Goal: Task Accomplishment & Management: Complete application form

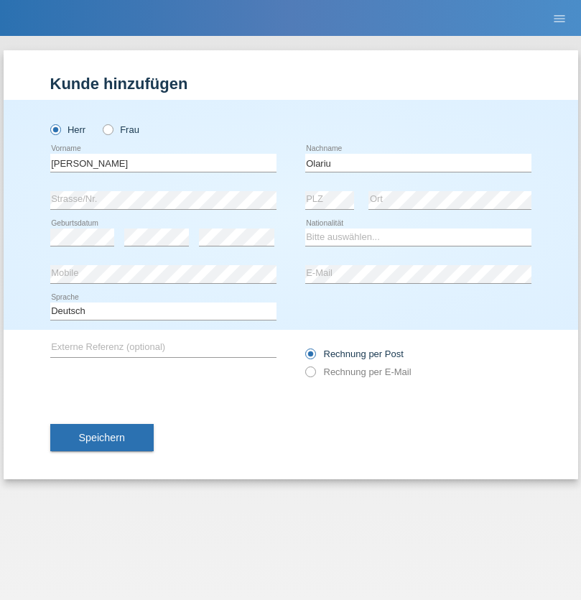
type input "Olariu"
select select "RO"
select select "C"
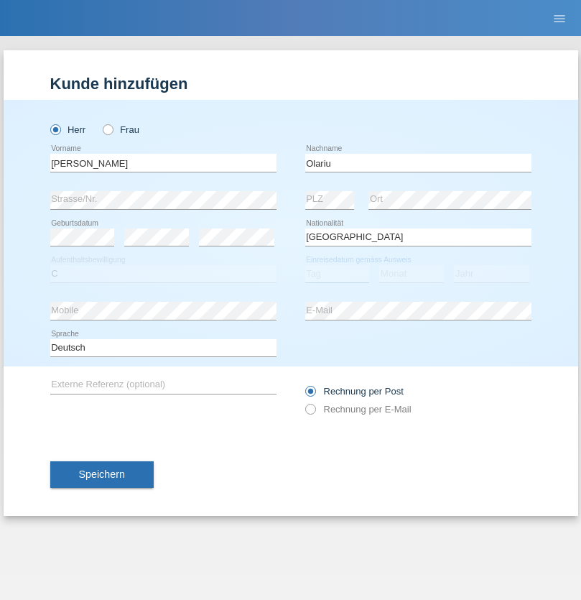
select select "03"
select select "01"
select select "2021"
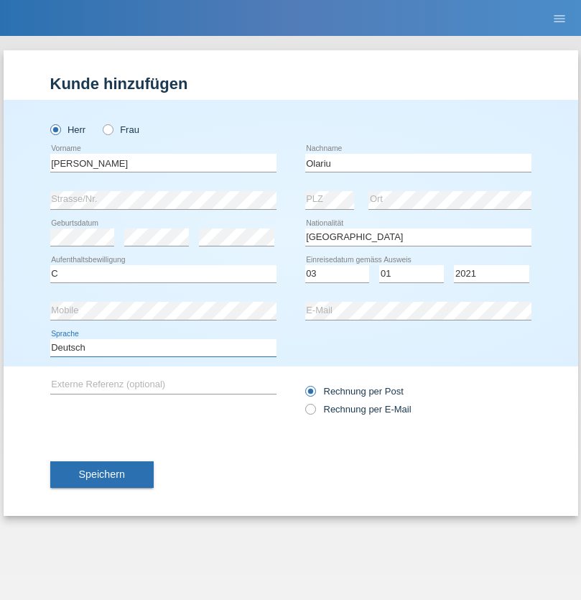
select select "en"
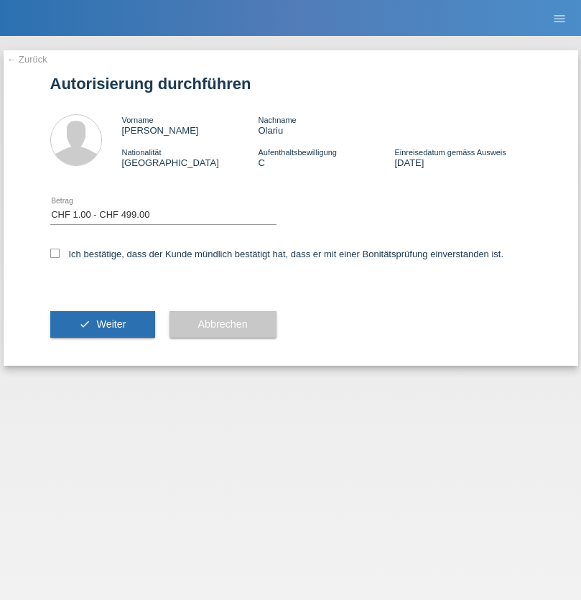
select select "1"
checkbox input "true"
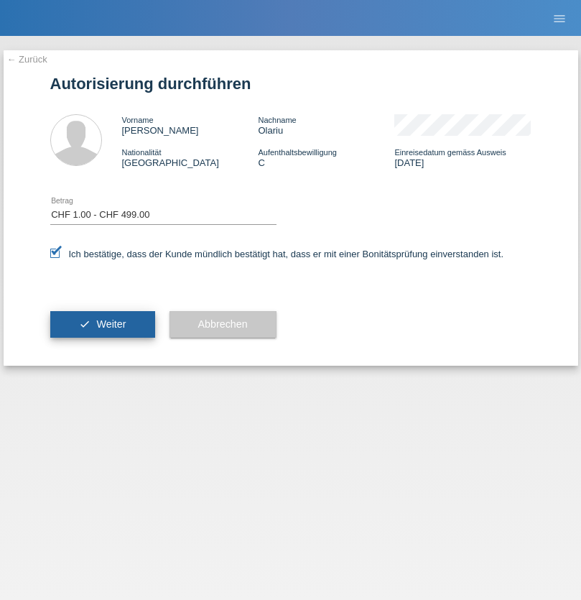
click at [102, 324] on span "Weiter" at bounding box center [110, 323] width 29 height 11
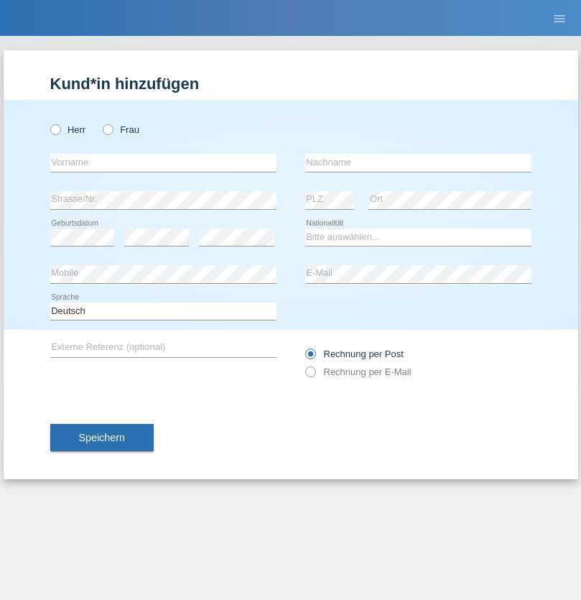
radio input "true"
click at [163, 162] on input "text" at bounding box center [163, 163] width 226 height 18
type input "naime"
click at [418, 162] on input "text" at bounding box center [418, 163] width 226 height 18
type input "llugiqi"
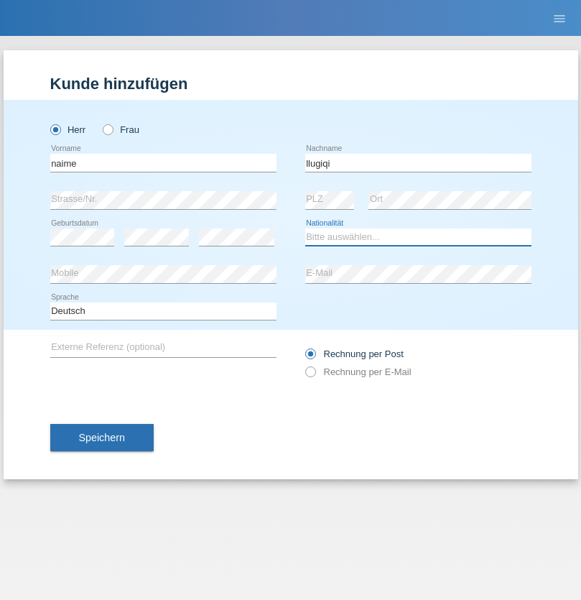
select select "CH"
radio input "true"
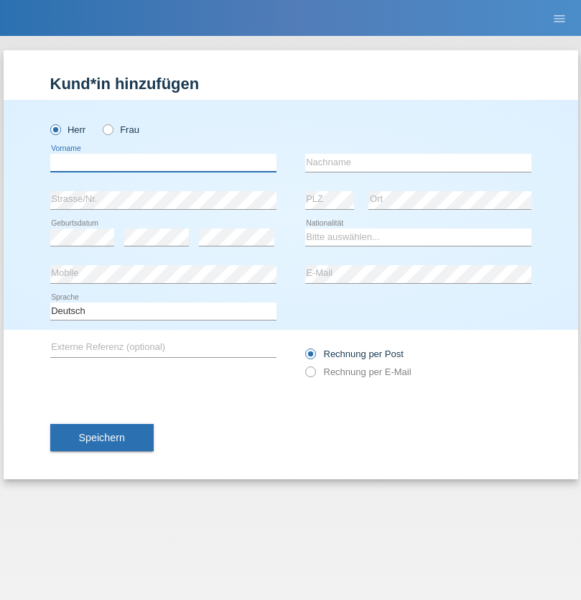
click at [163, 162] on input "text" at bounding box center [163, 163] width 226 height 18
type input "Shaban"
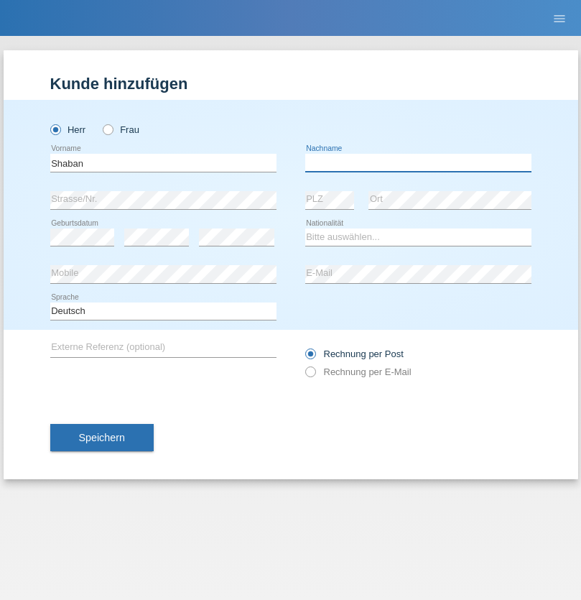
click at [418, 162] on input "text" at bounding box center [418, 163] width 226 height 18
type input "llugiqi"
select select "CH"
radio input "true"
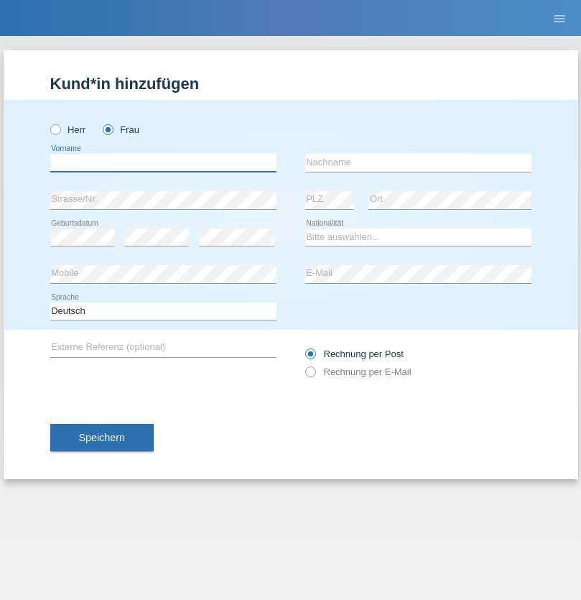
click at [163, 162] on input "text" at bounding box center [163, 163] width 226 height 18
type input "[PERSON_NAME]"
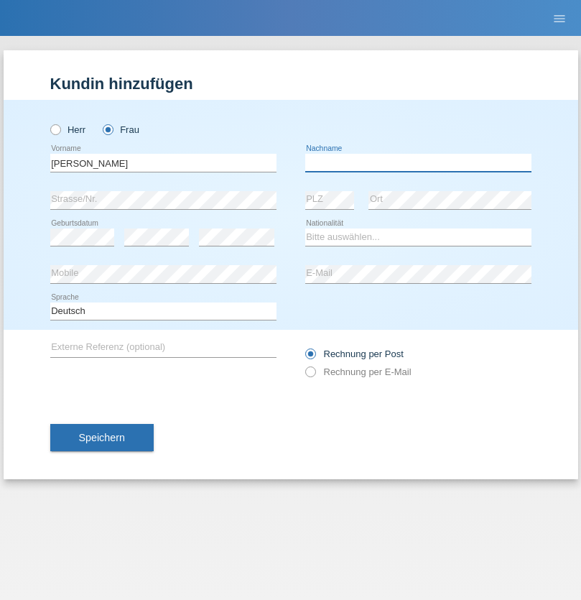
click at [418, 162] on input "text" at bounding box center [418, 163] width 226 height 18
type input "Patera"
select select "CH"
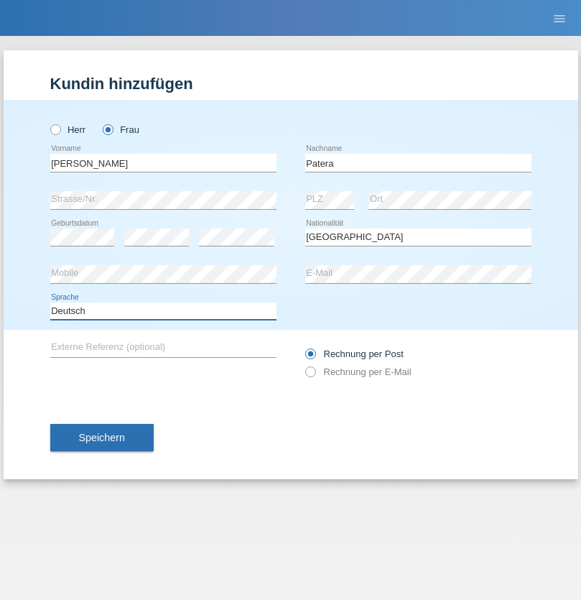
select select "en"
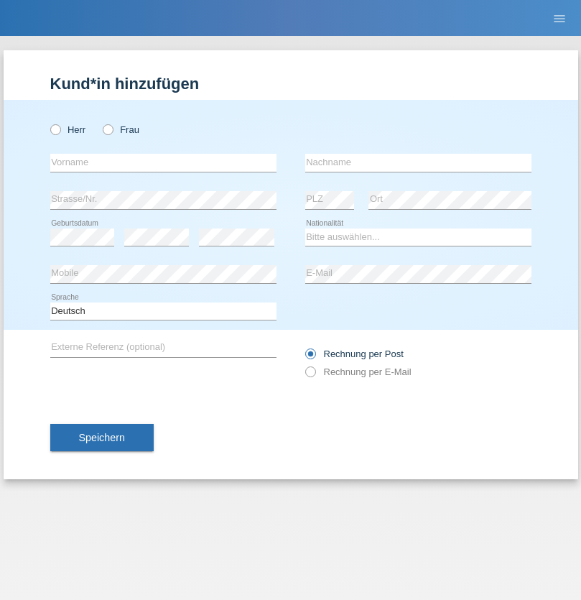
radio input "true"
click at [163, 162] on input "text" at bounding box center [163, 163] width 226 height 18
type input "Champing"
click at [418, 162] on input "text" at bounding box center [418, 163] width 226 height 18
type input "Malonga"
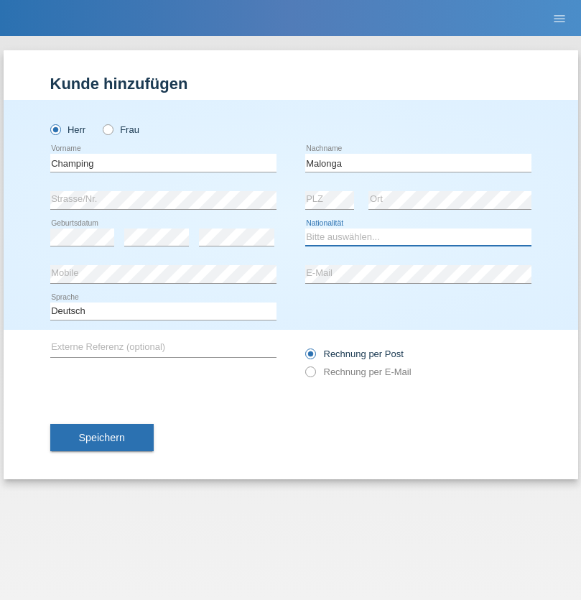
select select "CH"
radio input "true"
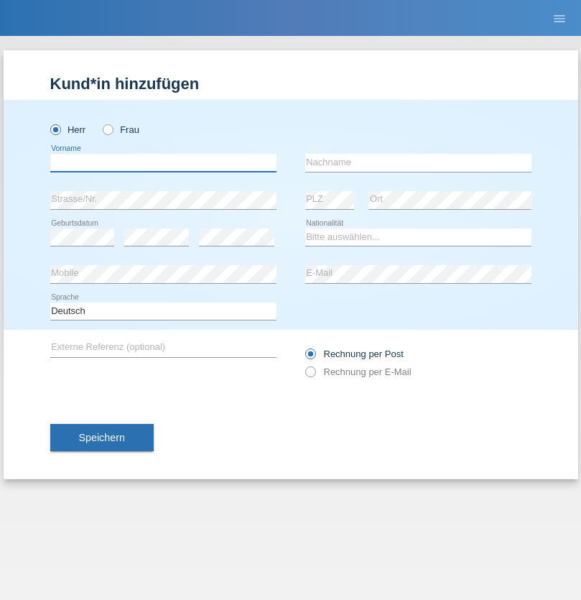
click at [163, 162] on input "text" at bounding box center [163, 163] width 226 height 18
type input "Djordjevic"
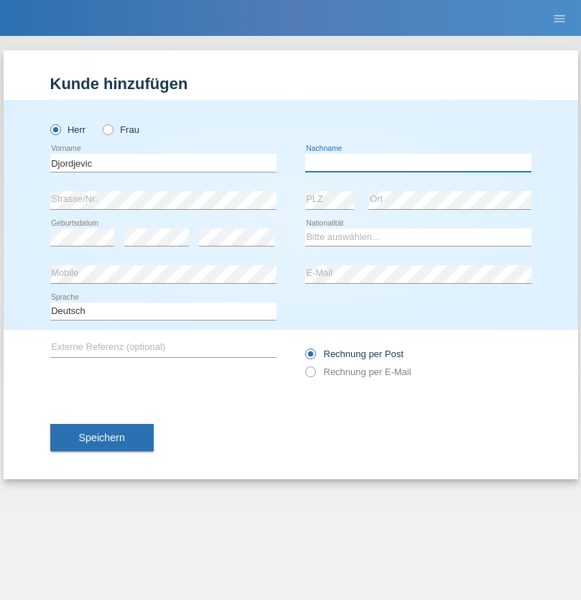
click at [418, 162] on input "text" at bounding box center [418, 163] width 226 height 18
type input "Radosav"
select select "RS"
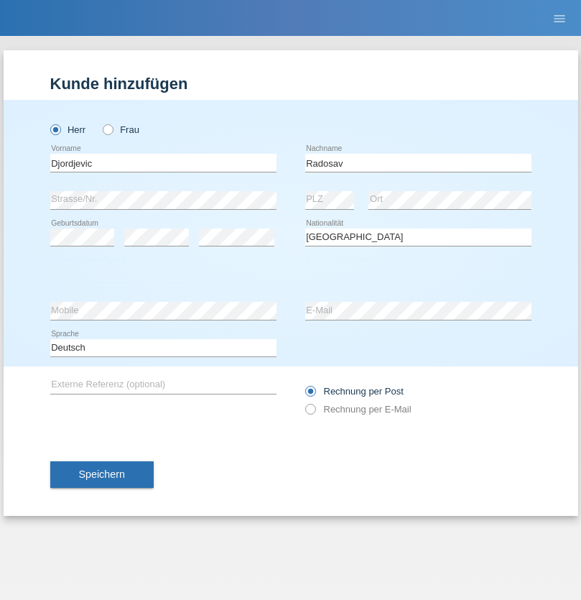
select select "C"
select select "10"
select select "03"
select select "1989"
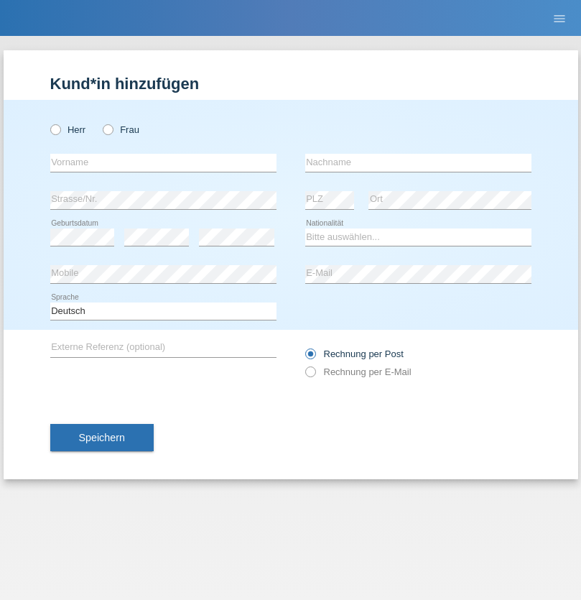
radio input "true"
click at [163, 162] on input "text" at bounding box center [163, 163] width 226 height 18
type input "[PERSON_NAME]"
click at [418, 162] on input "text" at bounding box center [418, 163] width 226 height 18
type input "Sakhi"
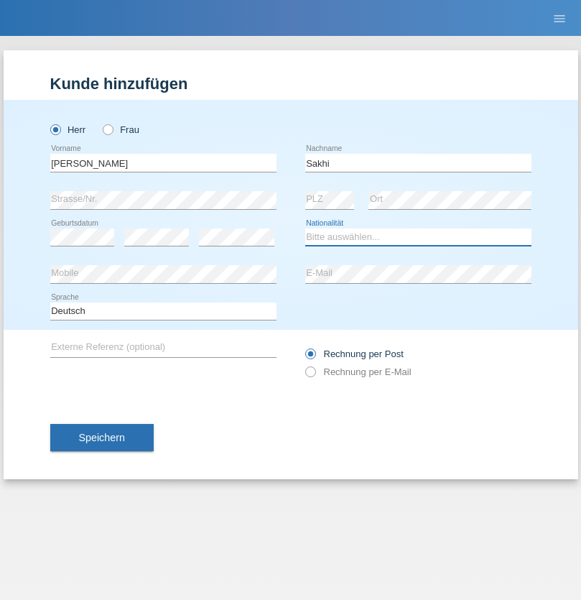
select select "IT"
select select "C"
select select "24"
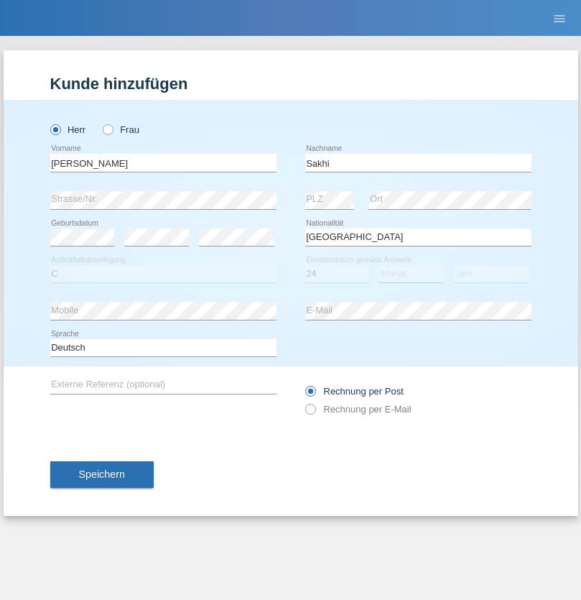
select select "10"
select select "2021"
